Goal: Navigation & Orientation: Find specific page/section

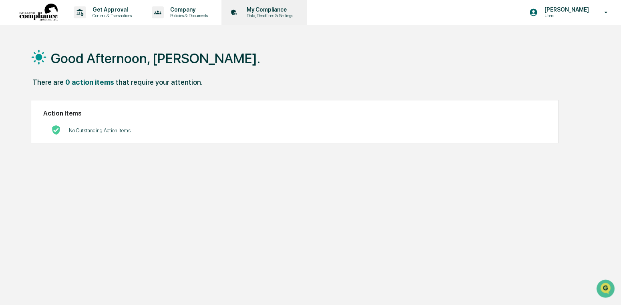
click at [276, 10] on p "My Compliance" at bounding box center [268, 9] width 57 height 6
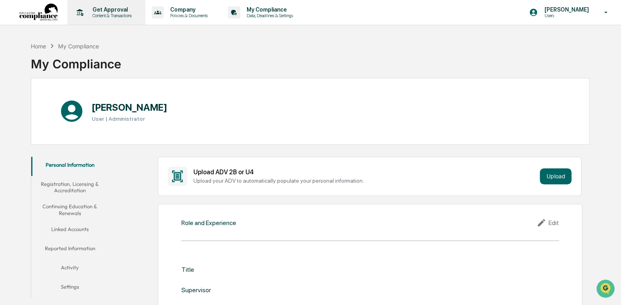
click at [96, 11] on p "Get Approval" at bounding box center [111, 9] width 50 height 6
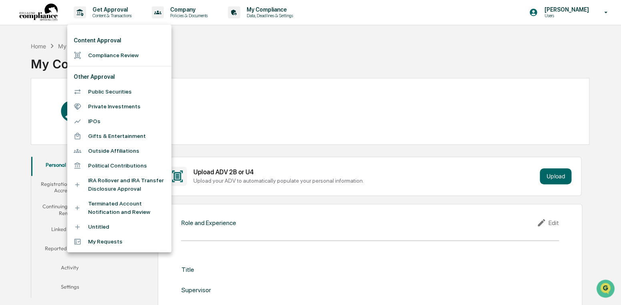
click at [230, 54] on div at bounding box center [310, 152] width 621 height 305
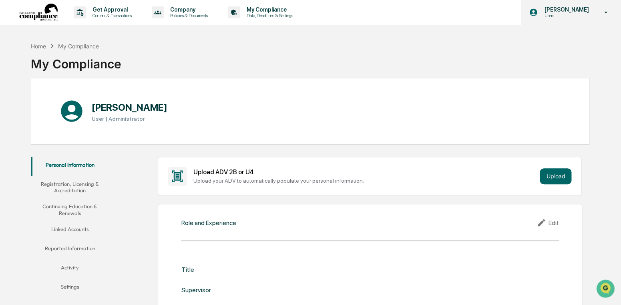
scroll to position [1, 0]
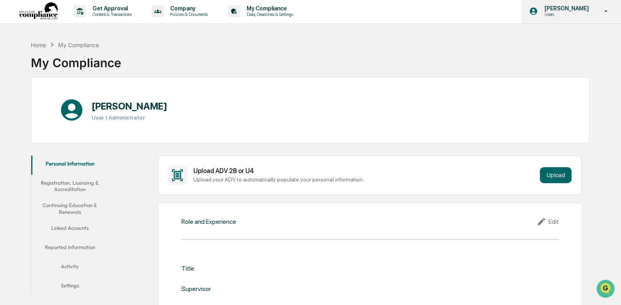
click at [607, 10] on icon at bounding box center [606, 11] width 3 height 2
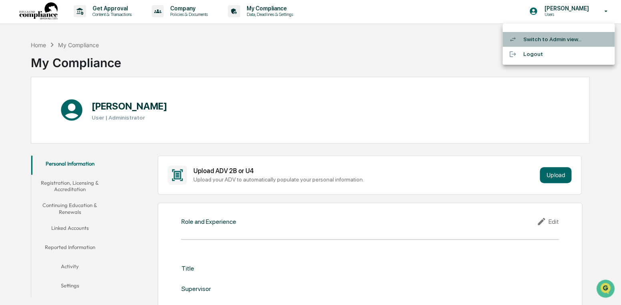
click at [552, 39] on li "Switch to Admin view..." at bounding box center [558, 39] width 112 height 15
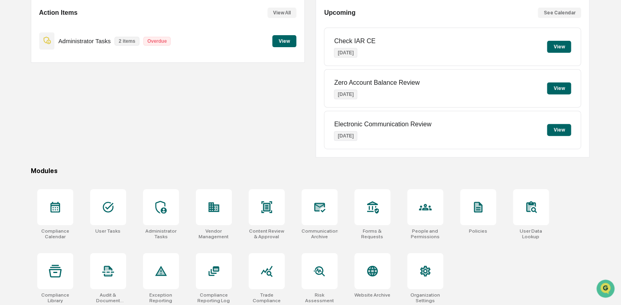
scroll to position [84, 0]
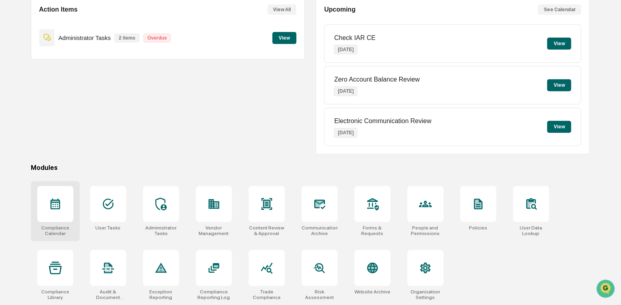
click at [54, 203] on icon at bounding box center [55, 204] width 13 height 13
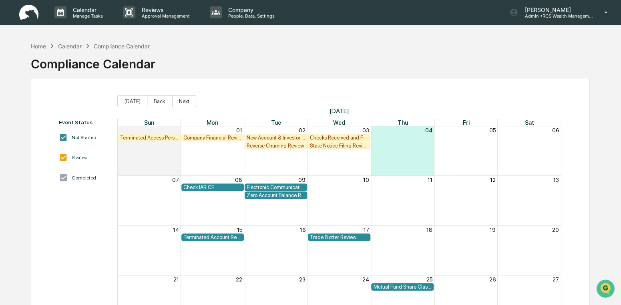
click at [336, 139] on div "Checks Received and Forwarded Log" at bounding box center [339, 138] width 58 height 6
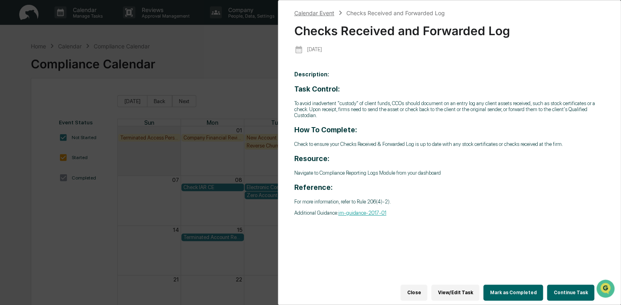
click at [320, 14] on div "Calendar Event" at bounding box center [314, 13] width 40 height 7
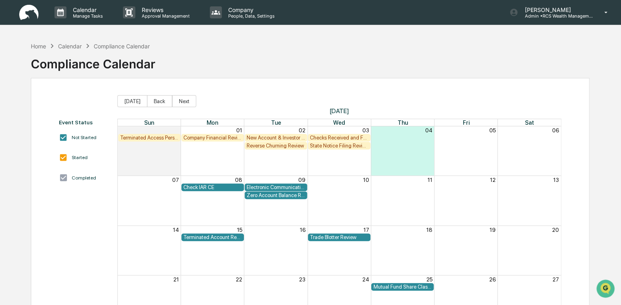
click at [336, 148] on div "State Notice Filing Review" at bounding box center [339, 146] width 58 height 6
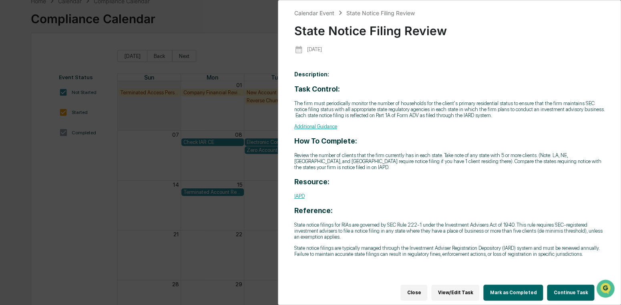
scroll to position [56, 0]
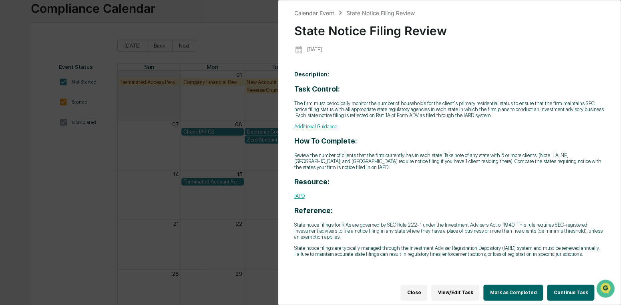
click at [228, 18] on div "Calendar Event State Notice Filing Review State Notice Filing Review [DATE] Des…" at bounding box center [310, 152] width 621 height 305
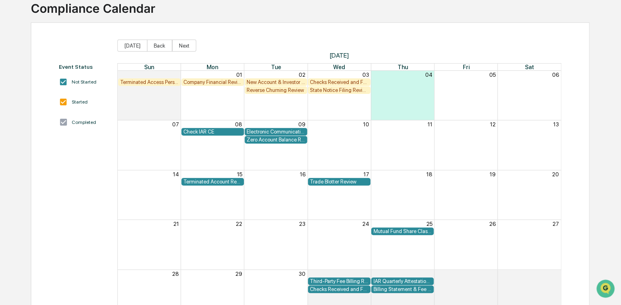
click at [281, 142] on div "Zero Account Balance Review" at bounding box center [276, 140] width 58 height 6
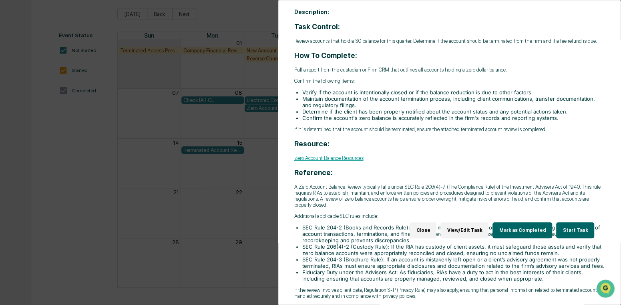
scroll to position [72, 0]
click at [166, 205] on div "Calendar Event Zero Account Balance Review Zero Account Balance Review [DATE] D…" at bounding box center [310, 152] width 621 height 305
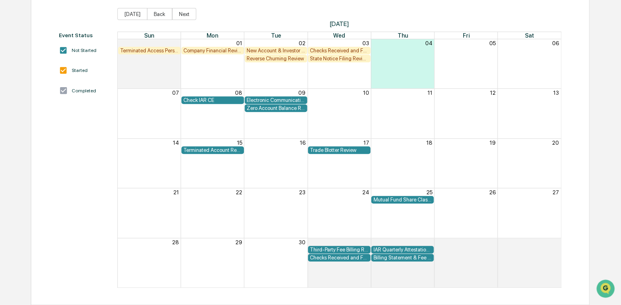
click at [279, 62] on div "Reverse Churning Review" at bounding box center [276, 59] width 58 height 6
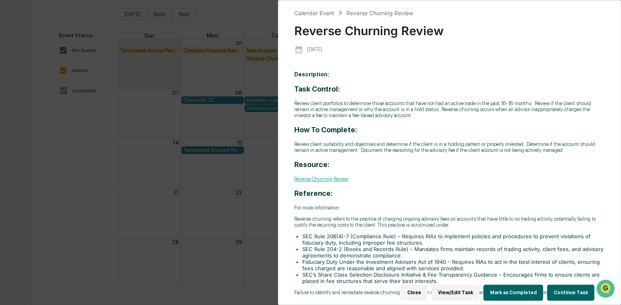
click at [427, 295] on button "Close" at bounding box center [413, 293] width 27 height 16
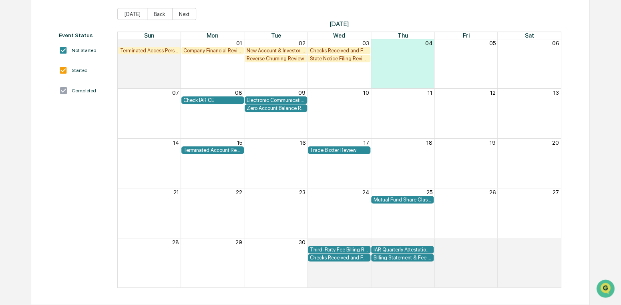
click at [217, 151] on div "Terminated Account Review" at bounding box center [212, 150] width 58 height 6
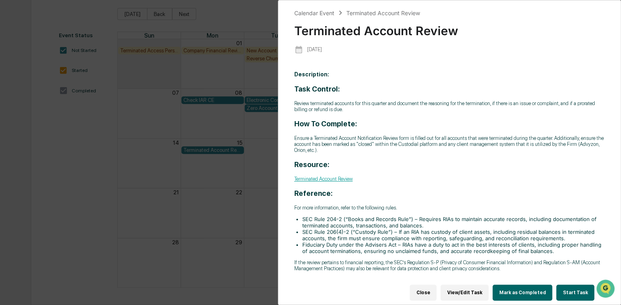
drag, startPoint x: 438, startPoint y: 293, endPoint x: 443, endPoint y: 285, distance: 10.1
click at [436, 293] on button "Close" at bounding box center [423, 293] width 27 height 16
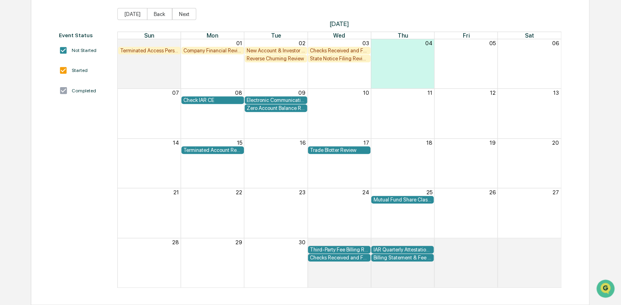
click at [209, 153] on div "Terminated Account Review" at bounding box center [212, 150] width 58 height 6
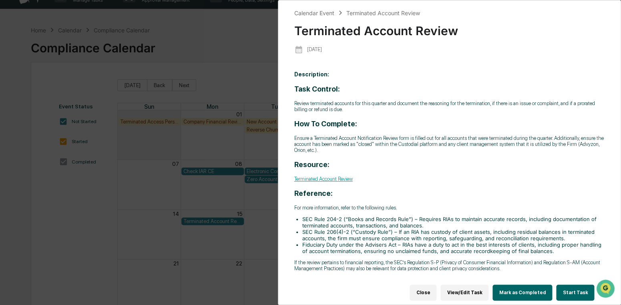
scroll to position [0, 0]
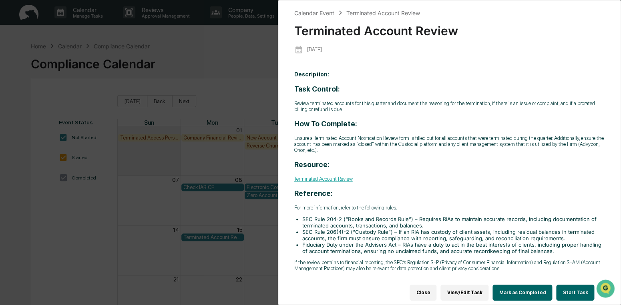
click at [435, 294] on button "Close" at bounding box center [423, 293] width 27 height 16
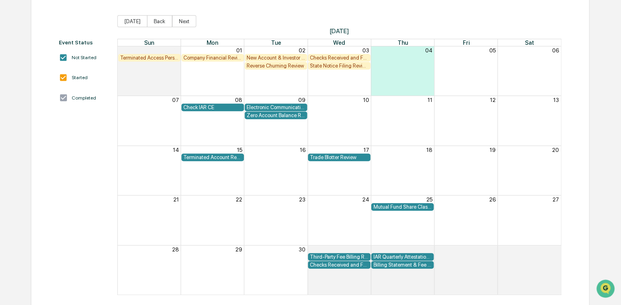
scroll to position [78, 0]
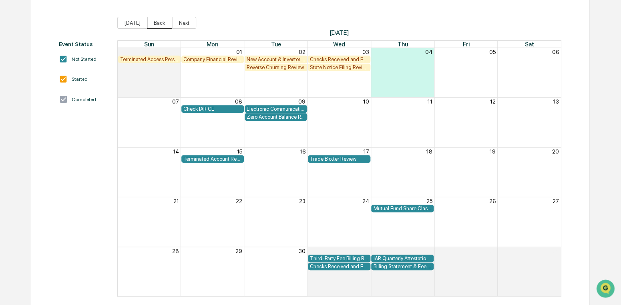
click at [159, 24] on button "Back" at bounding box center [159, 23] width 25 height 12
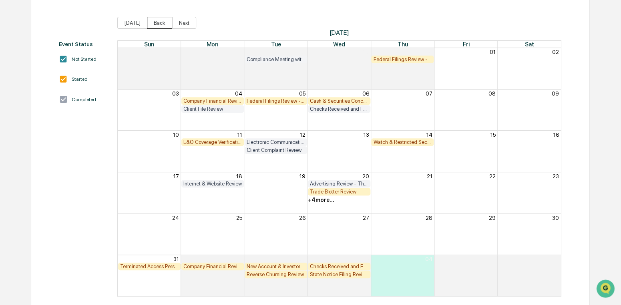
click at [159, 24] on button "Back" at bounding box center [159, 23] width 25 height 12
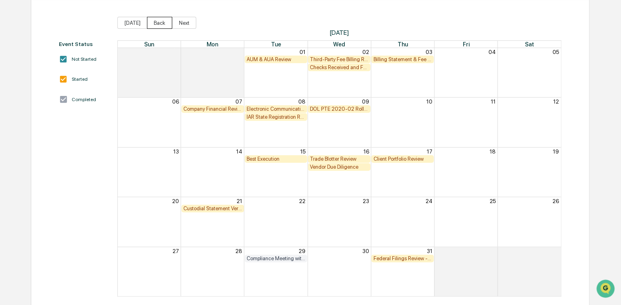
click at [159, 24] on button "Back" at bounding box center [159, 23] width 25 height 12
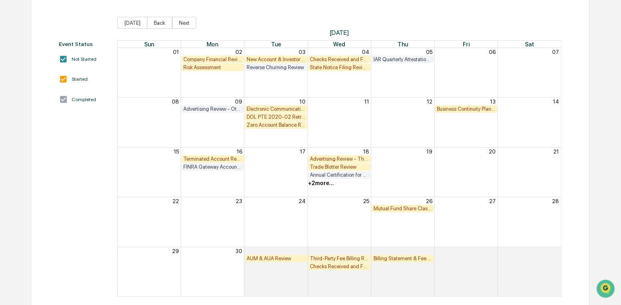
click at [200, 70] on div "Risk Assessment" at bounding box center [212, 67] width 58 height 6
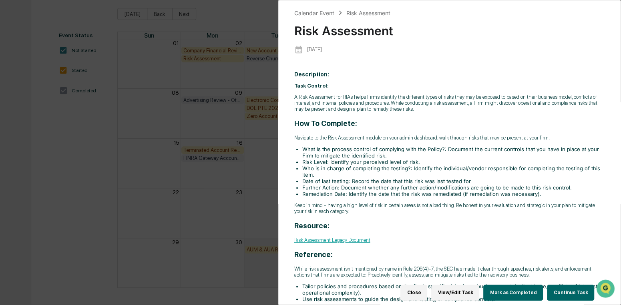
scroll to position [0, 0]
click at [425, 291] on button "Close" at bounding box center [413, 293] width 27 height 16
